Goal: Navigation & Orientation: Find specific page/section

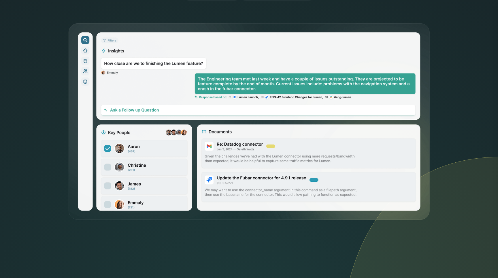
scroll to position [182, 0]
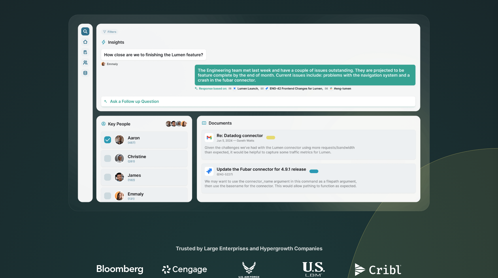
click at [108, 156] on img at bounding box center [249, 113] width 363 height 198
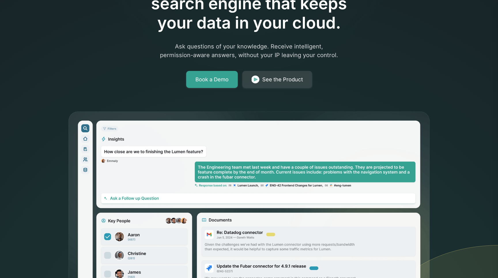
scroll to position [0, 0]
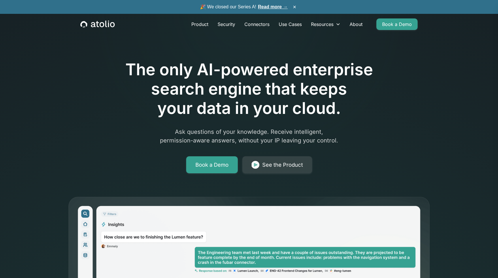
click at [272, 7] on link "Read more →" at bounding box center [273, 6] width 30 height 5
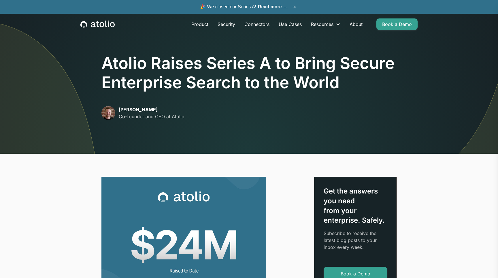
click at [108, 26] on icon "home" at bounding box center [108, 23] width 1 height 7
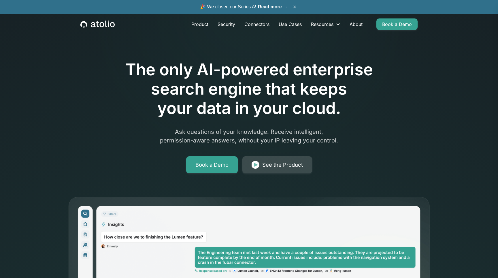
click at [259, 167] on link "See the Product" at bounding box center [277, 164] width 70 height 17
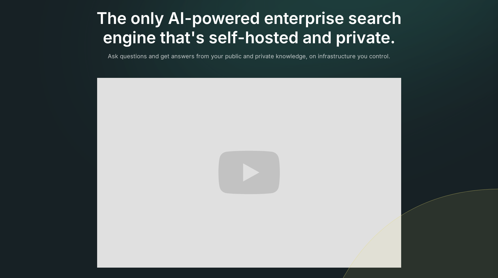
scroll to position [39, 0]
